Goal: Task Accomplishment & Management: Use online tool/utility

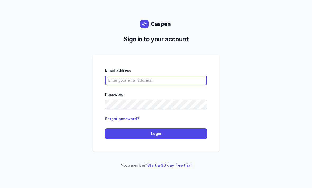
click at [150, 85] on input "email" at bounding box center [155, 81] width 101 height 10
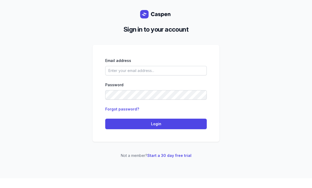
click at [157, 87] on div "Email address Password Forgot password? Login" at bounding box center [155, 103] width 101 height 72
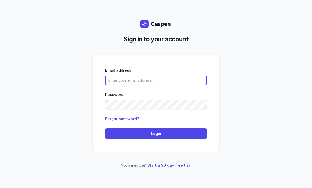
click at [160, 79] on input "email" at bounding box center [155, 81] width 101 height 10
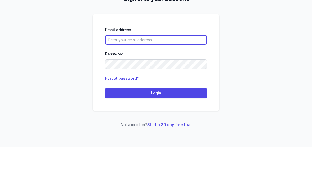
scroll to position [17, 0]
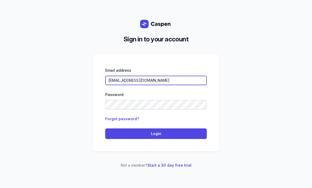
type input "[EMAIL_ADDRESS][DOMAIN_NAME]"
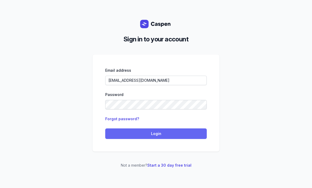
click at [161, 131] on span "Login" at bounding box center [155, 134] width 95 height 6
click at [162, 131] on span "Login" at bounding box center [155, 134] width 95 height 6
click at [171, 131] on span "Login" at bounding box center [155, 134] width 95 height 6
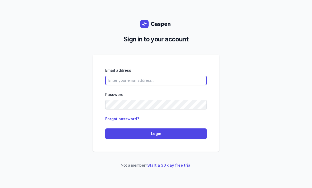
click at [148, 85] on input "email" at bounding box center [155, 81] width 101 height 10
click at [165, 85] on input "email" at bounding box center [155, 81] width 101 height 10
click at [129, 85] on input "email" at bounding box center [155, 81] width 101 height 10
type input "c"
click at [157, 85] on input "email" at bounding box center [155, 81] width 101 height 10
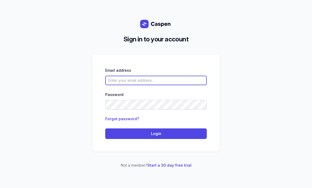
type input "[EMAIL_ADDRESS][DOMAIN_NAME]"
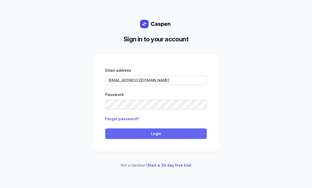
click at [169, 137] on span "Login" at bounding box center [155, 134] width 95 height 6
click at [169, 138] on button "Login" at bounding box center [155, 134] width 101 height 11
click at [171, 137] on span "Login" at bounding box center [155, 134] width 95 height 6
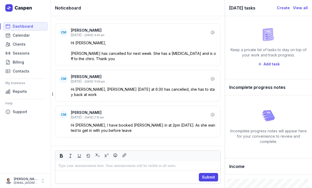
click at [18, 8] on icon at bounding box center [19, 7] width 28 height 7
click at [22, 39] on link "Calendar" at bounding box center [25, 35] width 44 height 8
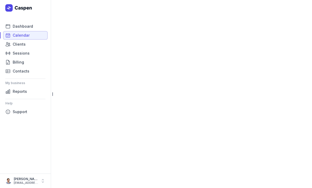
select select "week"
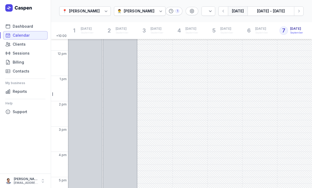
scroll to position [155, 0]
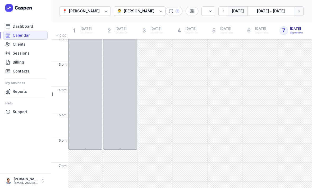
click at [299, 10] on icon "button" at bounding box center [298, 10] width 5 height 5
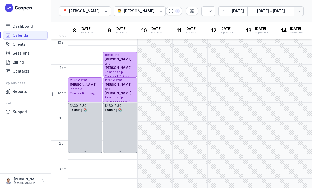
scroll to position [52, 0]
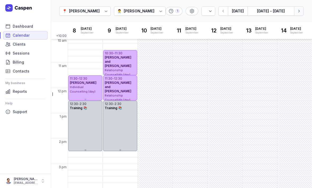
click at [296, 10] on icon "button" at bounding box center [298, 10] width 5 height 5
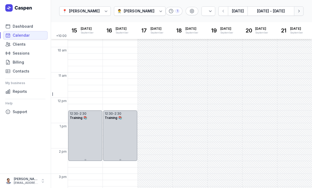
scroll to position [36, 0]
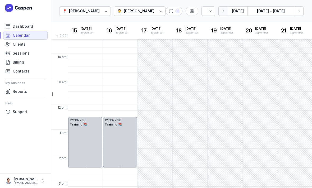
click at [222, 9] on icon "button" at bounding box center [222, 10] width 5 height 5
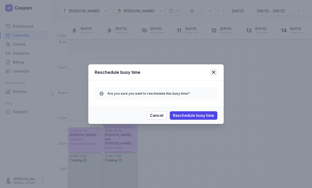
click at [213, 69] on icon at bounding box center [213, 72] width 6 height 6
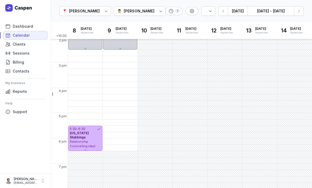
scroll to position [153, 0]
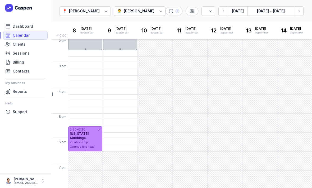
click at [91, 142] on span "Relationship Counselling (day)" at bounding box center [83, 144] width 26 height 8
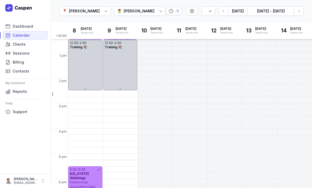
scroll to position [114, 0]
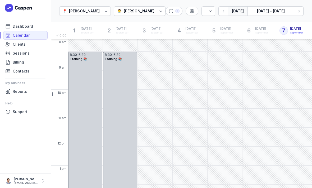
select select "week"
